Goal: Book appointment/travel/reservation

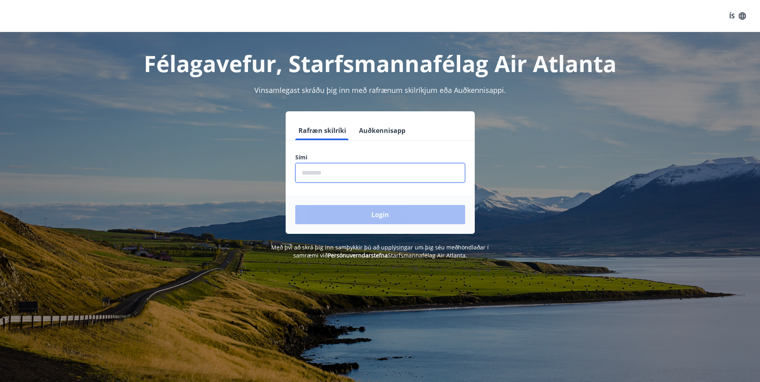
click at [339, 174] on input "phone" at bounding box center [380, 173] width 170 height 20
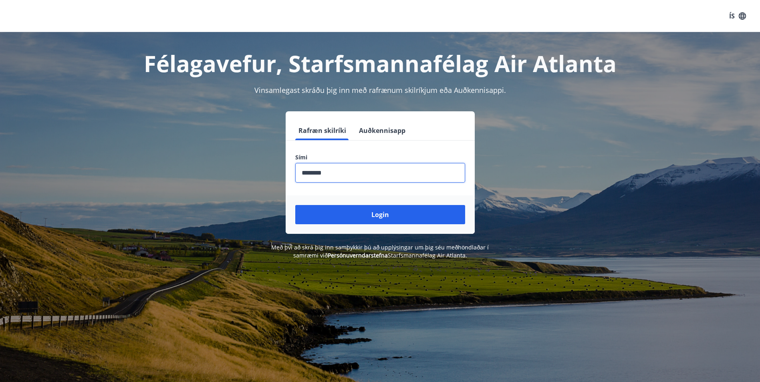
click at [313, 175] on input "phone" at bounding box center [380, 173] width 170 height 20
type input "********"
click at [295, 205] on button "Login" at bounding box center [380, 214] width 170 height 19
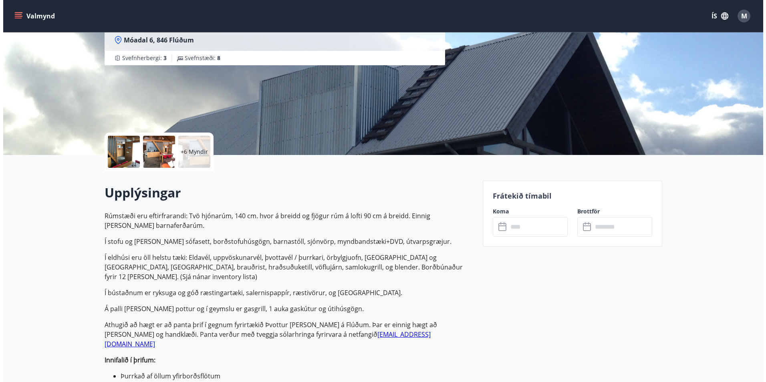
scroll to position [80, 0]
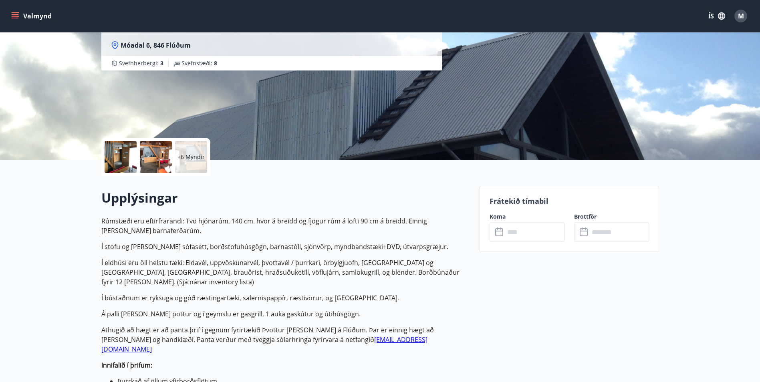
click at [123, 152] on div at bounding box center [121, 157] width 32 height 32
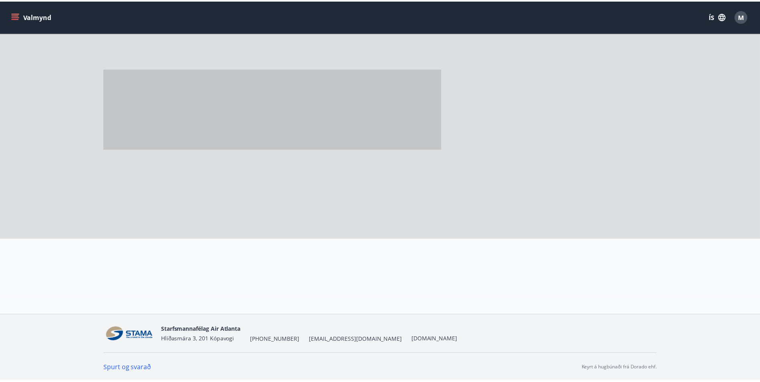
scroll to position [0, 0]
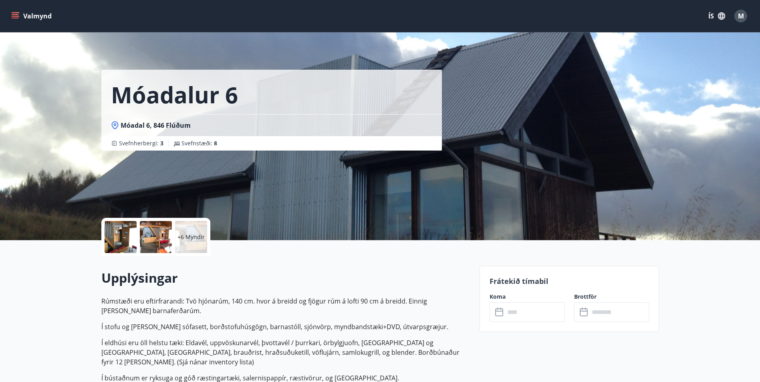
click at [514, 311] on input "text" at bounding box center [535, 313] width 60 height 20
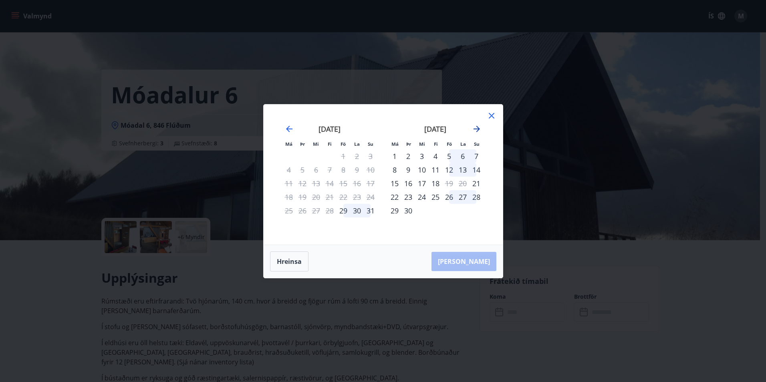
click at [474, 128] on icon "Move forward to switch to the next month." at bounding box center [477, 129] width 10 height 10
click at [328, 198] on div "25" at bounding box center [330, 197] width 14 height 14
click at [302, 212] on div "30" at bounding box center [303, 211] width 14 height 14
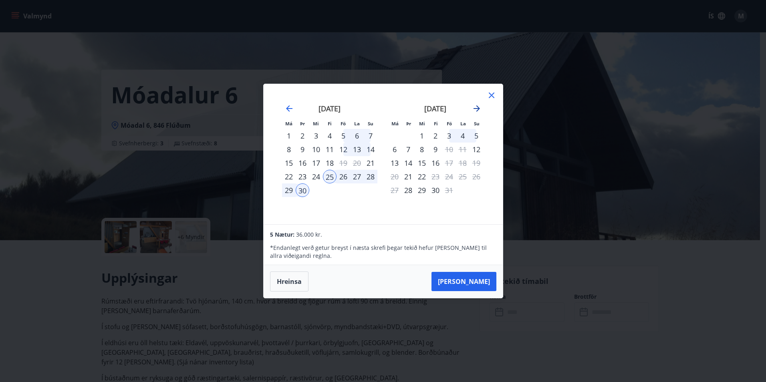
click at [478, 109] on icon "Move forward to switch to the next month." at bounding box center [477, 109] width 10 height 10
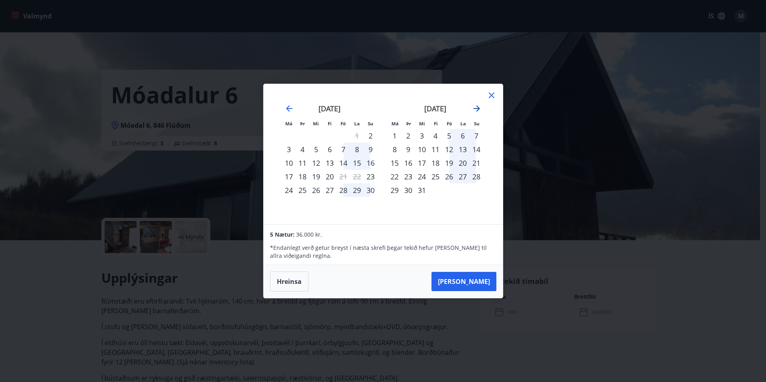
click at [477, 106] on icon "Move forward to switch to the next month." at bounding box center [477, 108] width 6 height 6
click at [290, 108] on icon "Move backward to switch to the previous month." at bounding box center [289, 108] width 6 height 6
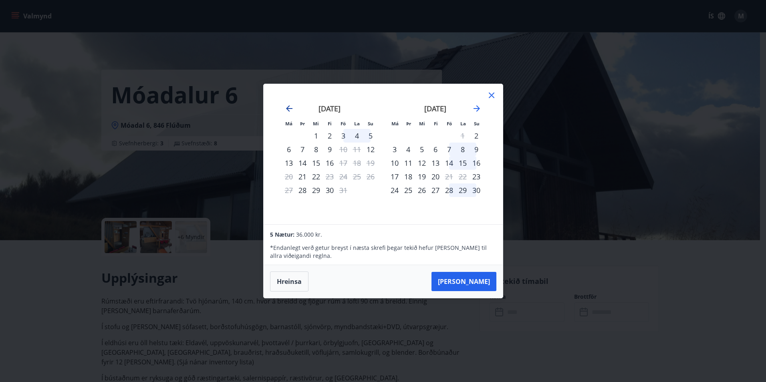
click at [290, 108] on icon "Move backward to switch to the previous month." at bounding box center [289, 108] width 6 height 6
click at [477, 281] on button "Taka Frá" at bounding box center [464, 281] width 65 height 19
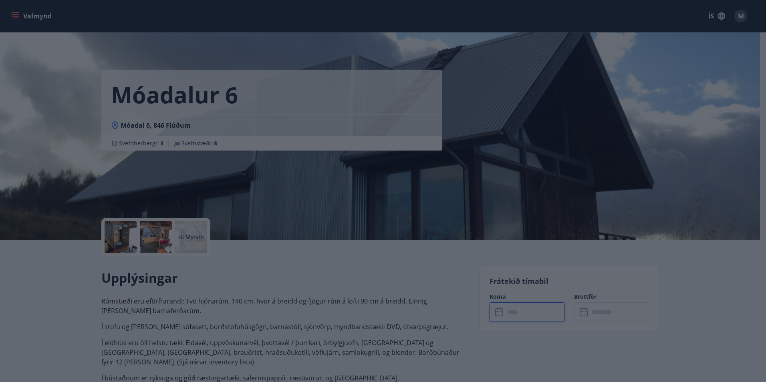
type input "******"
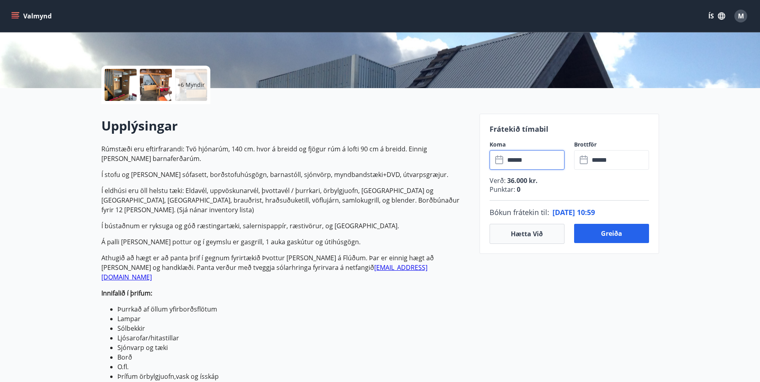
scroll to position [160, 0]
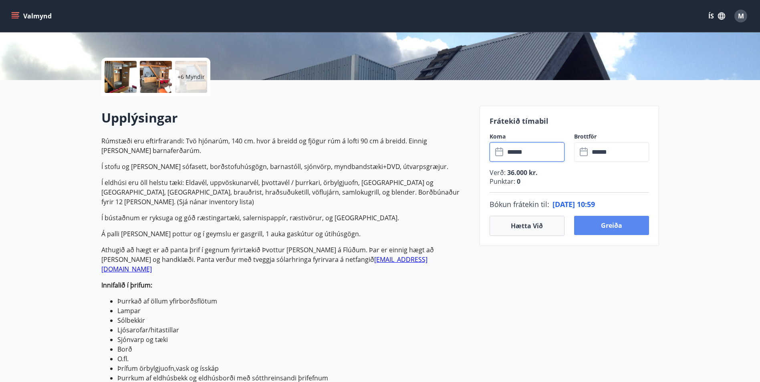
click at [602, 228] on button "Greiða" at bounding box center [611, 225] width 75 height 19
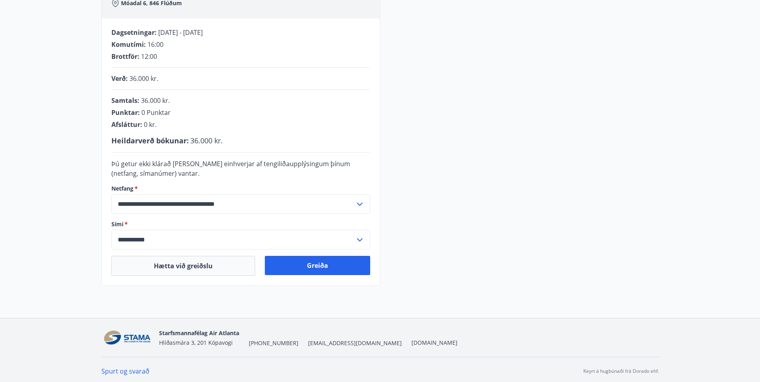
scroll to position [148, 0]
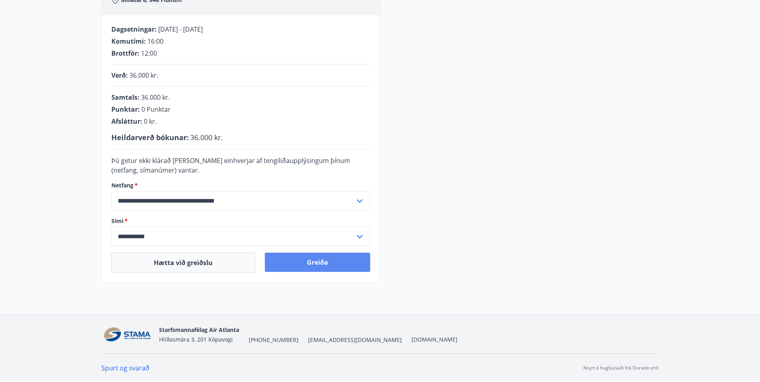
click at [316, 266] on button "Greiða" at bounding box center [317, 262] width 105 height 19
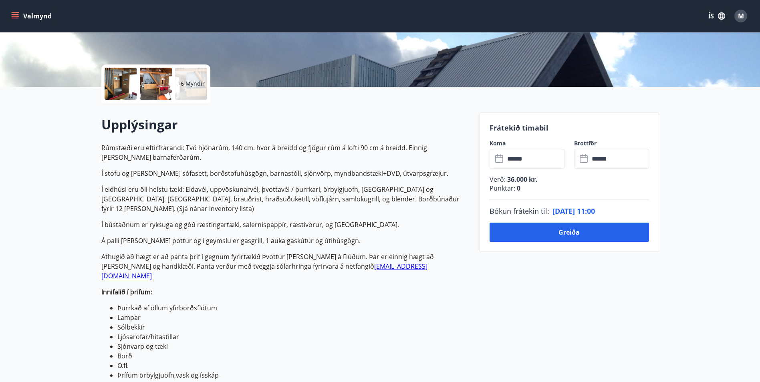
scroll to position [160, 0]
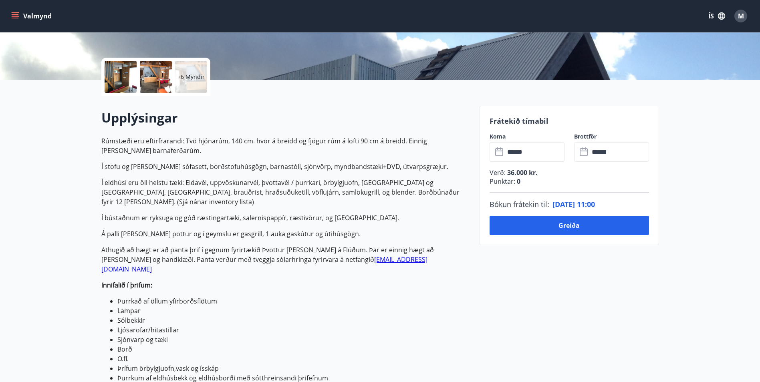
click at [530, 158] on input "******" at bounding box center [535, 152] width 60 height 20
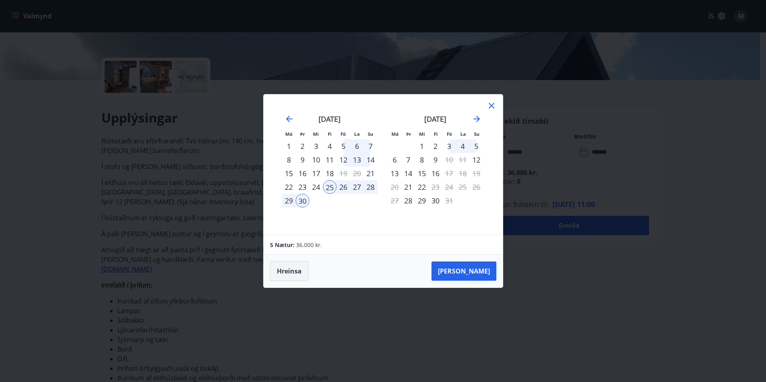
click at [291, 273] on button "Hreinsa" at bounding box center [289, 271] width 38 height 20
drag, startPoint x: 491, startPoint y: 105, endPoint x: 548, endPoint y: 192, distance: 104.4
click at [490, 105] on icon at bounding box center [492, 106] width 6 height 6
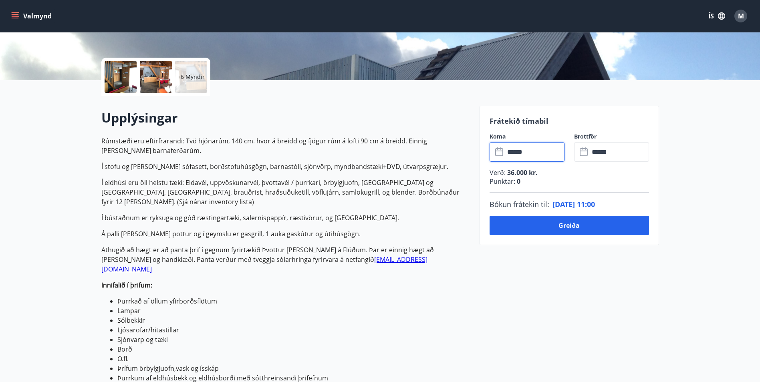
click at [499, 152] on icon at bounding box center [500, 152] width 10 height 10
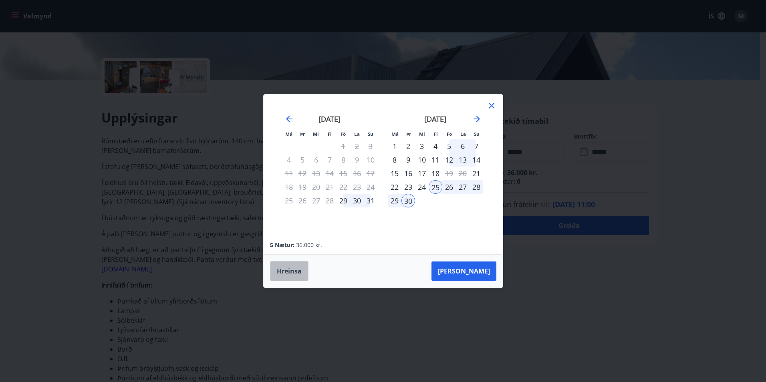
click at [290, 265] on button "Hreinsa" at bounding box center [289, 271] width 38 height 20
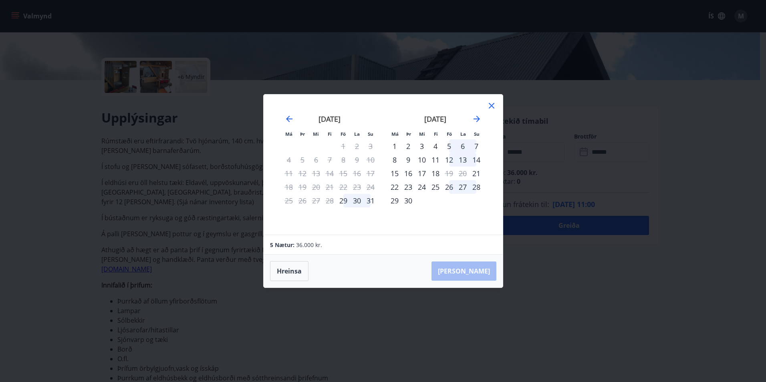
click at [492, 106] on icon at bounding box center [492, 106] width 10 height 10
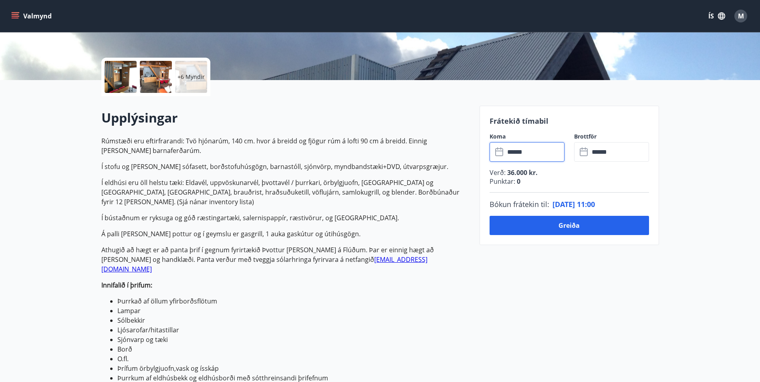
click at [507, 152] on input "******" at bounding box center [535, 152] width 60 height 20
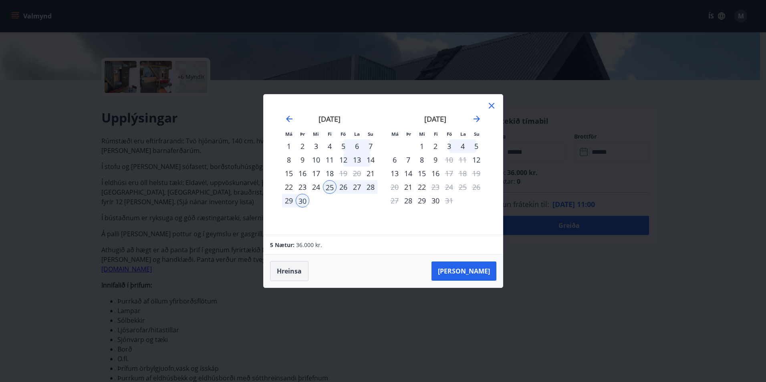
click at [292, 272] on button "Hreinsa" at bounding box center [289, 271] width 38 height 20
click at [291, 117] on icon "Move backward to switch to the previous month." at bounding box center [290, 119] width 10 height 10
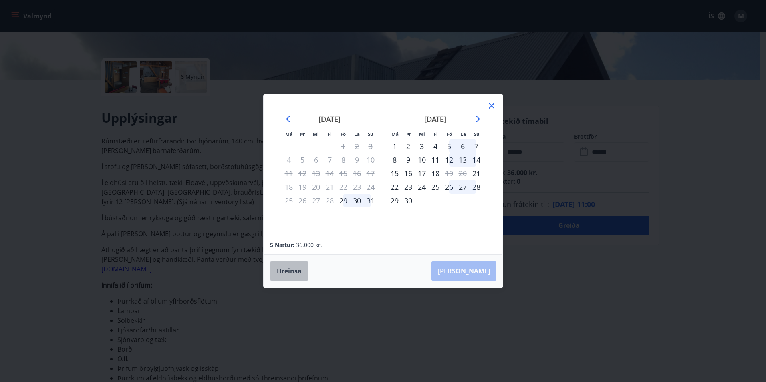
click at [295, 269] on button "Hreinsa" at bounding box center [289, 271] width 38 height 20
click at [492, 104] on icon at bounding box center [492, 106] width 10 height 10
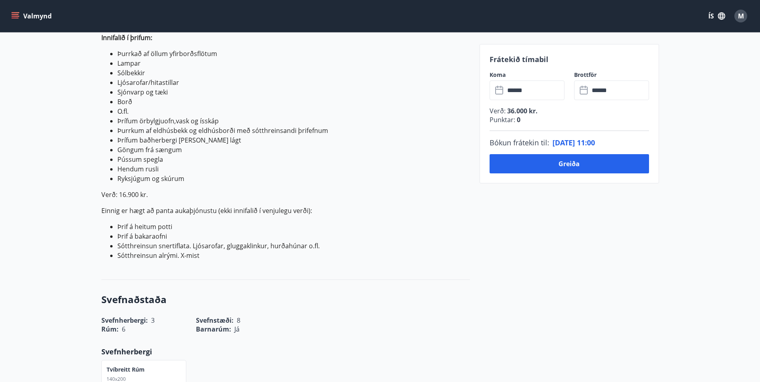
scroll to position [441, 0]
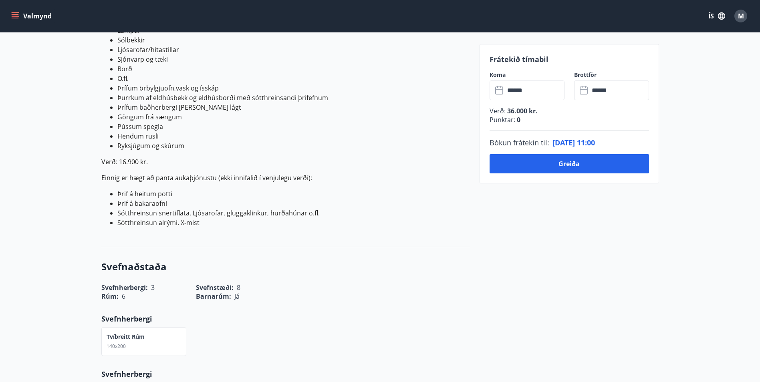
click at [515, 96] on input "******" at bounding box center [535, 91] width 60 height 20
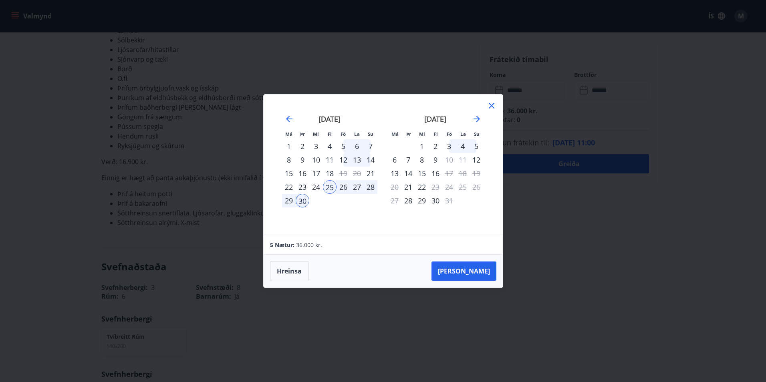
click at [492, 105] on icon at bounding box center [492, 106] width 10 height 10
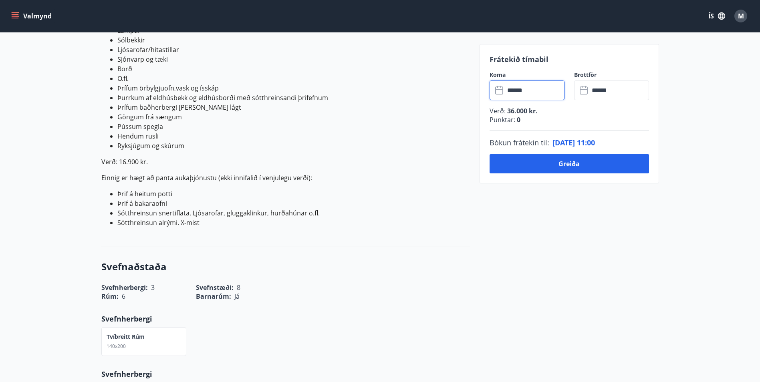
click at [522, 87] on input "******" at bounding box center [535, 91] width 60 height 20
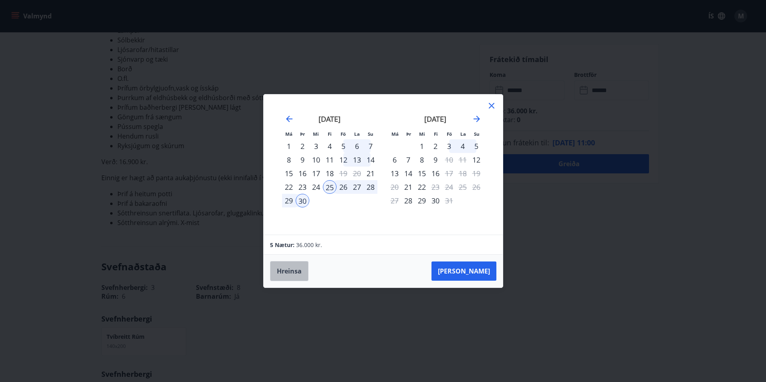
click at [289, 267] on button "Hreinsa" at bounding box center [289, 271] width 38 height 20
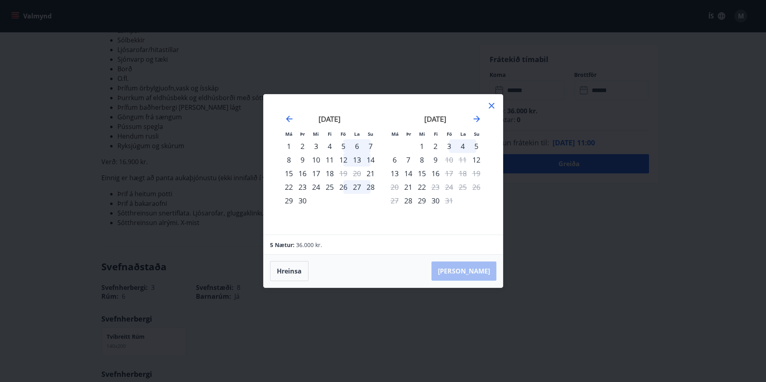
click at [491, 107] on icon at bounding box center [492, 106] width 10 height 10
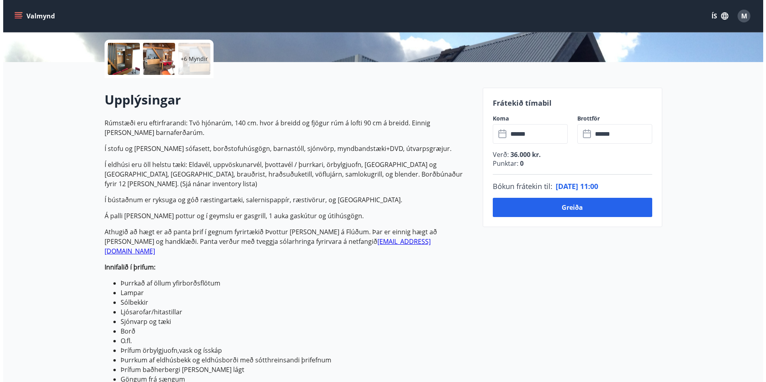
scroll to position [0, 0]
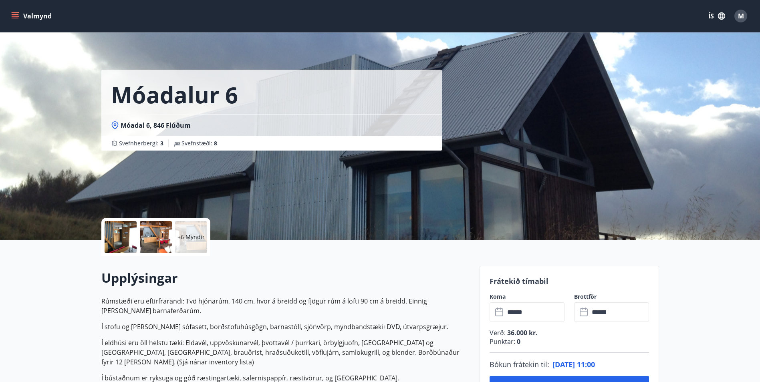
click at [739, 16] on span "M" at bounding box center [741, 16] width 6 height 9
click at [529, 309] on input "******" at bounding box center [535, 313] width 60 height 20
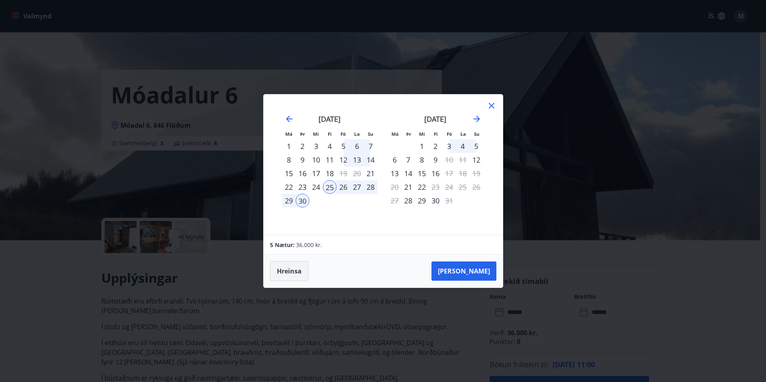
click at [287, 270] on button "Hreinsa" at bounding box center [289, 271] width 38 height 20
click at [477, 272] on div "Hreinsa Taka Frá" at bounding box center [383, 271] width 239 height 33
click at [475, 271] on div "Hreinsa Taka Frá" at bounding box center [383, 271] width 239 height 33
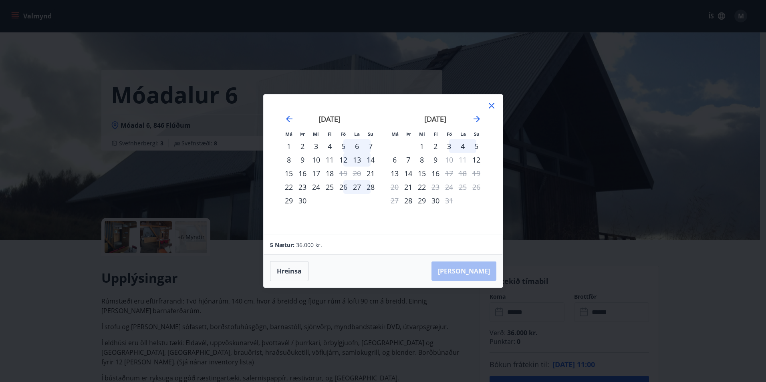
click at [474, 271] on div "Hreinsa Taka Frá" at bounding box center [383, 271] width 239 height 33
click at [287, 269] on button "Hreinsa" at bounding box center [289, 271] width 38 height 20
click at [491, 105] on icon at bounding box center [492, 106] width 6 height 6
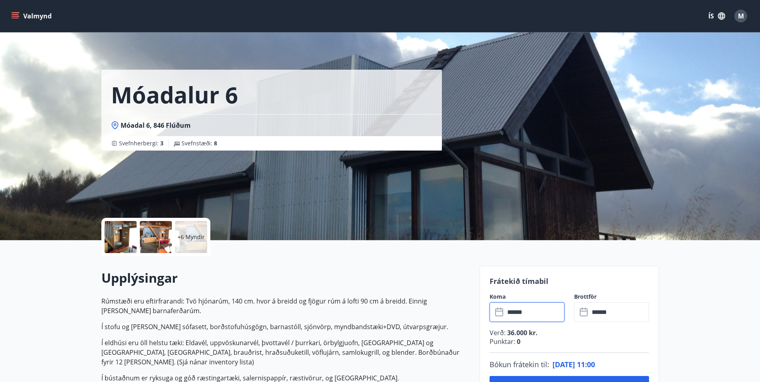
click at [741, 15] on span "M" at bounding box center [741, 16] width 6 height 9
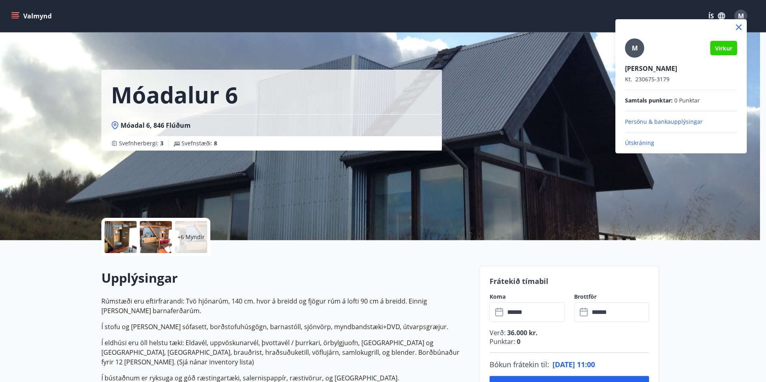
click at [640, 141] on p "Útskráning" at bounding box center [681, 143] width 112 height 8
